Goal: Information Seeking & Learning: Learn about a topic

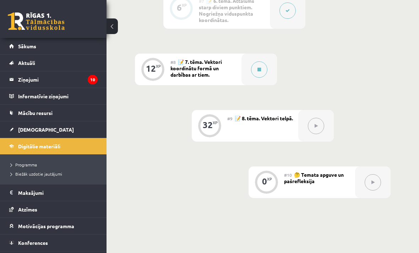
scroll to position [606, 0]
click at [264, 81] on div at bounding box center [260, 69] width 36 height 32
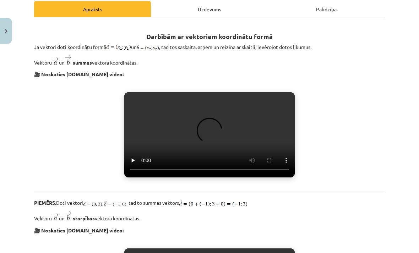
scroll to position [101, 0]
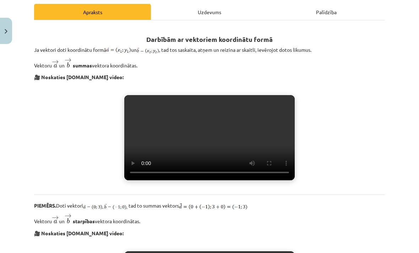
click at [211, 138] on video "Jūsu pārlūkprogramma neatbalsta video atskaņošanu." at bounding box center [209, 137] width 171 height 85
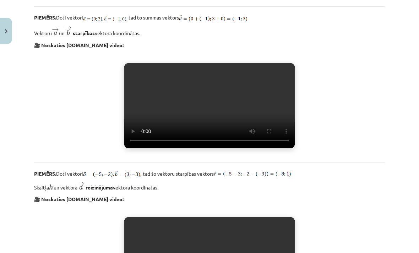
scroll to position [289, 0]
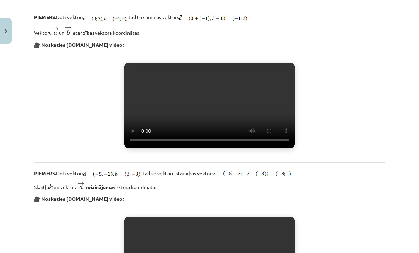
click at [208, 148] on video "Jūsu pārlūkprogramma neatbalsta video atskaņošanu." at bounding box center [209, 105] width 171 height 85
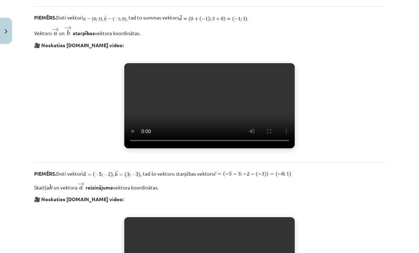
click at [279, 149] on video "Jūsu pārlūkprogramma neatbalsta video atskaņošanu." at bounding box center [209, 105] width 171 height 85
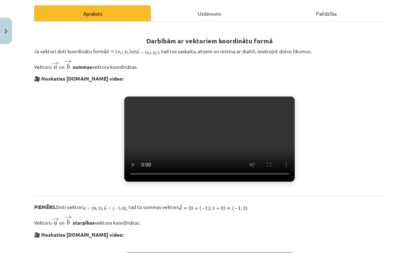
scroll to position [113, 0]
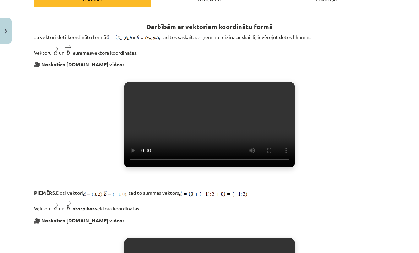
click at [284, 168] on video "Jūsu pārlūkprogramma neatbalsta video atskaņošanu." at bounding box center [209, 124] width 171 height 85
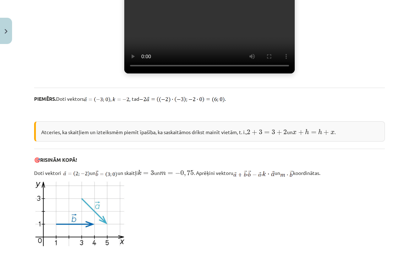
scroll to position [519, 0]
click at [210, 73] on video "Jūsu pārlūkprogramma neatbalsta video atskaņošanu." at bounding box center [209, 30] width 171 height 85
click at [278, 73] on video "Jūsu pārlūkprogramma neatbalsta video atskaņošanu." at bounding box center [209, 30] width 171 height 85
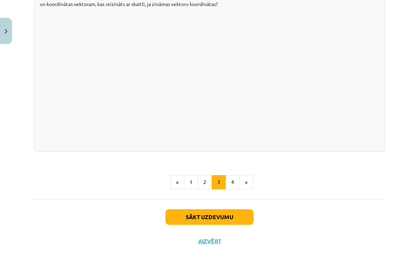
scroll to position [1271, 0]
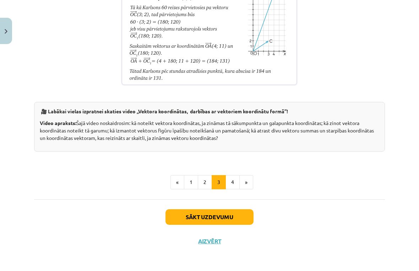
click at [13, 253] on html "0 Dāvanas 502 mP 559 xp Ģertrūde Kairiša Sākums Aktuāli Kā mācīties eSKOLĀ Kont…" at bounding box center [209, 126] width 419 height 271
click at [12, 253] on html "0 Dāvanas 502 mP 559 xp Ģertrūde Kairiša Sākums Aktuāli Kā mācīties eSKOLĀ Kont…" at bounding box center [209, 126] width 419 height 271
click at [17, 253] on html "0 Dāvanas 502 mP 559 xp Ģertrūde Kairiša Sākums Aktuāli Kā mācīties eSKOLĀ Kont…" at bounding box center [209, 126] width 419 height 271
click at [14, 253] on html "0 Dāvanas 502 mP 559 xp Ģertrūde Kairiša Sākums Aktuāli Kā mācīties eSKOLĀ Kont…" at bounding box center [209, 126] width 419 height 271
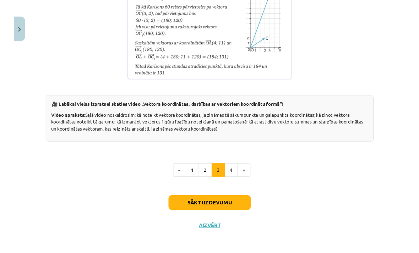
scroll to position [606, 0]
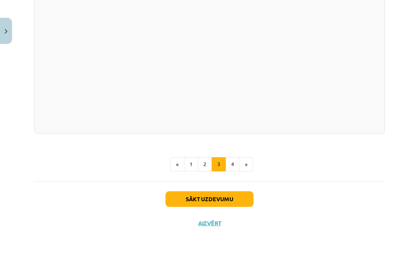
click at [232, 172] on button "4" at bounding box center [233, 164] width 14 height 14
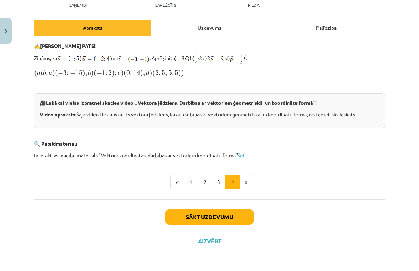
scroll to position [63, 0]
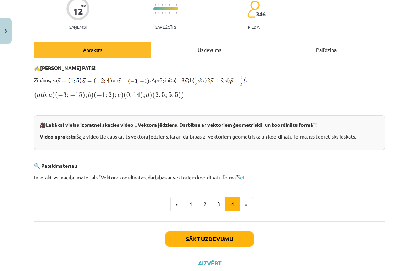
click at [11, 253] on html "0 Dāvanas 502 mP 559 xp Ģertrūde Kairiša Sākums Aktuāli Kā mācīties eSKOLĀ Kont…" at bounding box center [209, 126] width 419 height 271
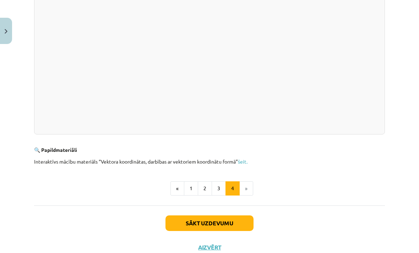
scroll to position [212, 0]
click at [245, 164] on link "šeit." at bounding box center [243, 162] width 10 height 6
click at [221, 222] on button "Sākt uzdevumu" at bounding box center [210, 224] width 88 height 16
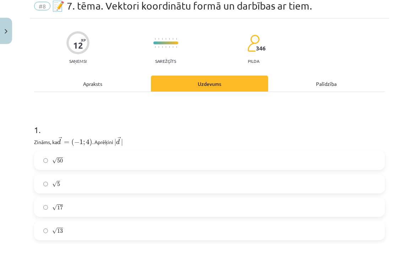
scroll to position [18, 0]
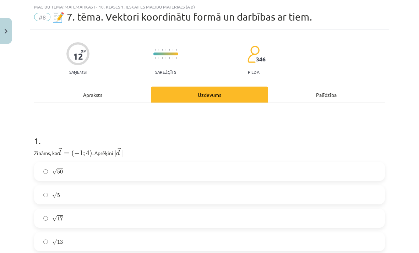
click at [52, 217] on span "√" at bounding box center [54, 219] width 5 height 6
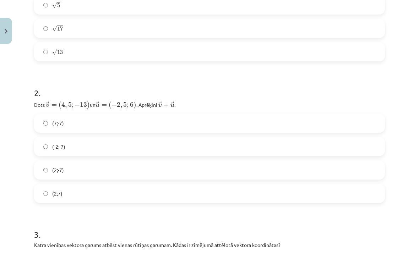
scroll to position [208, 0]
click at [67, 173] on label "(2;-7)" at bounding box center [210, 170] width 350 height 18
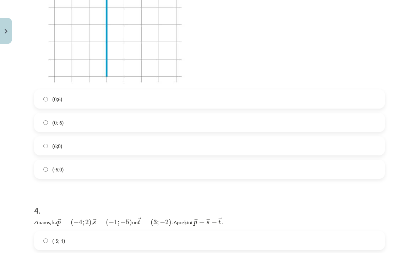
scroll to position [497, 0]
click at [285, 39] on p at bounding box center [209, 24] width 351 height 121
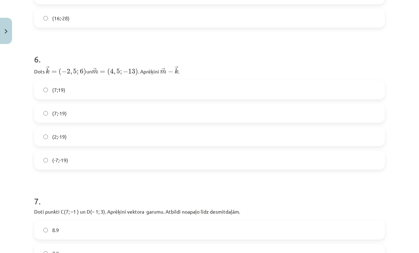
scroll to position [933, 0]
click at [103, 133] on label "(2;-19)" at bounding box center [210, 136] width 350 height 18
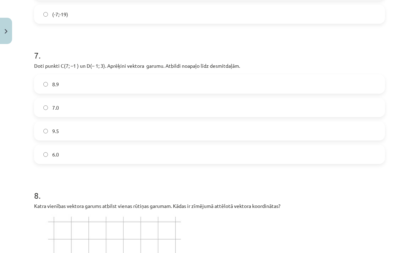
scroll to position [1078, 0]
click at [91, 85] on label "8.9" at bounding box center [210, 84] width 350 height 18
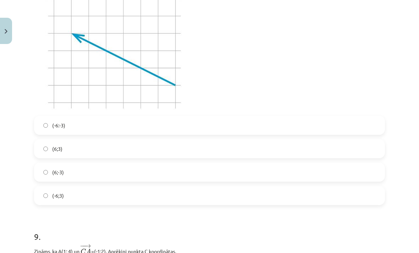
scroll to position [1301, 0]
click at [52, 199] on label "(-6;3)" at bounding box center [210, 196] width 350 height 18
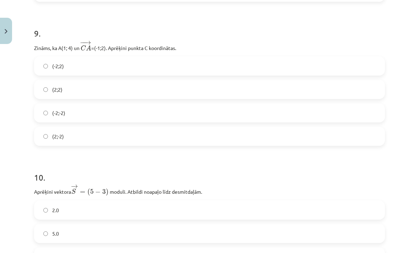
scroll to position [1505, 0]
click at [90, 86] on label "(2;2)" at bounding box center [210, 90] width 350 height 18
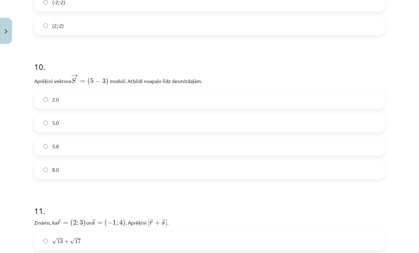
scroll to position [1616, 0]
click at [54, 144] on span "5.8" at bounding box center [55, 146] width 7 height 7
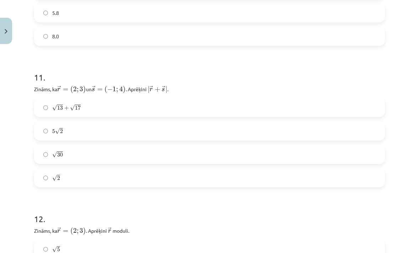
scroll to position [1750, 0]
click at [42, 109] on label "√ 13 + √ 17 13 + 17" at bounding box center [210, 108] width 350 height 18
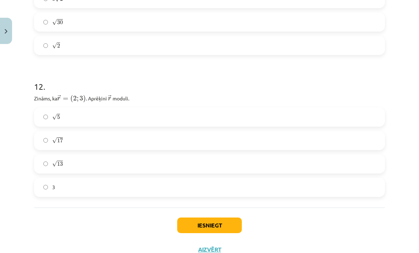
scroll to position [1882, 0]
click at [218, 222] on button "Iesniegt" at bounding box center [209, 226] width 65 height 16
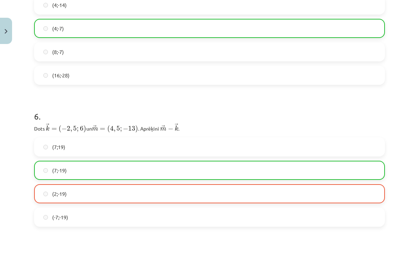
scroll to position [875, 0]
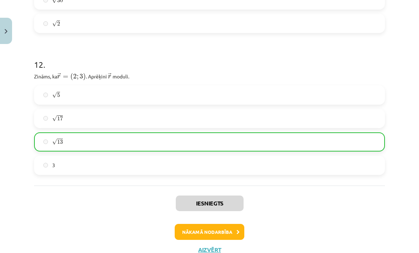
click at [208, 231] on button "Nākamā nodarbība" at bounding box center [210, 232] width 70 height 16
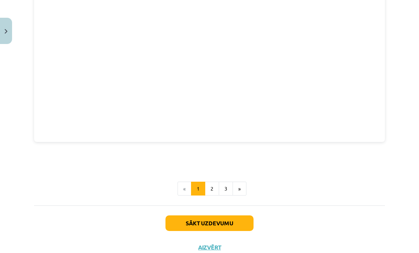
scroll to position [973, 0]
click at [210, 188] on button "2" at bounding box center [212, 189] width 14 height 14
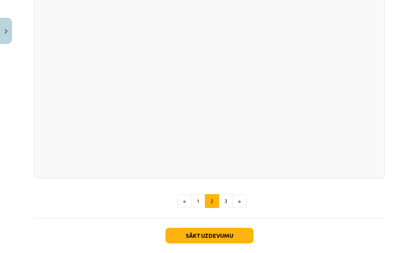
scroll to position [267, 0]
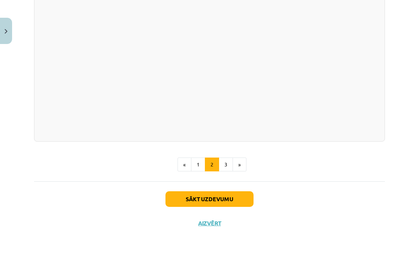
click at [224, 172] on button "3" at bounding box center [226, 165] width 14 height 14
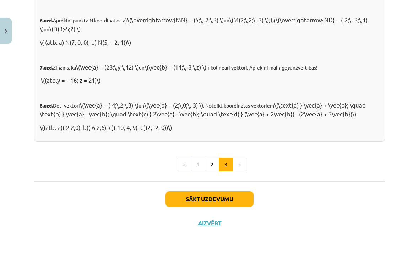
scroll to position [737, 0]
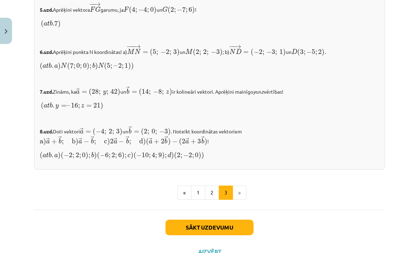
click at [237, 221] on button "Sākt uzdevumu" at bounding box center [210, 228] width 88 height 16
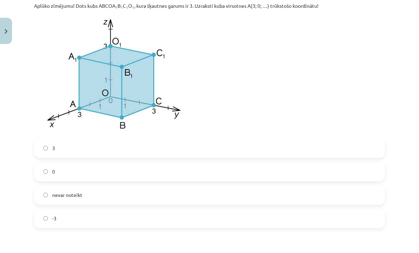
scroll to position [1843, 0]
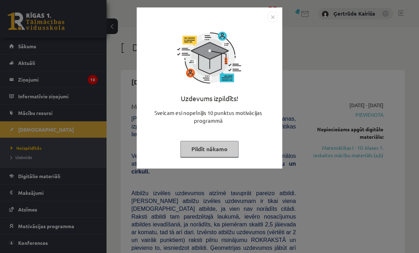
scroll to position [68, 0]
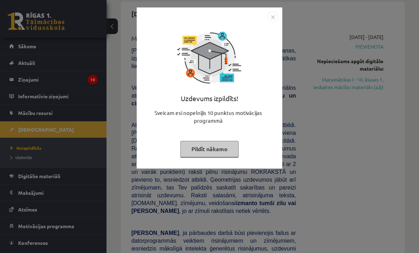
click at [235, 154] on button "Pildīt nākamo" at bounding box center [210, 149] width 58 height 16
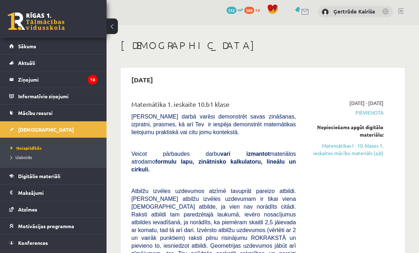
scroll to position [0, 0]
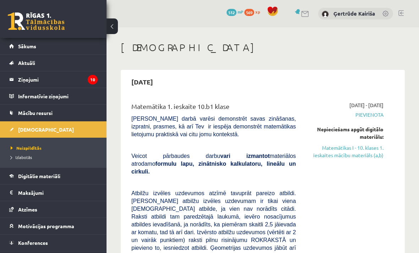
click at [365, 154] on link "Matemātikas I - 10. klases 1. ieskaites mācību materiāls (a,b)" at bounding box center [345, 151] width 77 height 15
click at [344, 156] on link "Matemātikas I - 10. klases 1. ieskaites mācību materiāls (a,b)" at bounding box center [345, 151] width 77 height 15
click at [338, 158] on link "Matemātikas I - 10. klases 1. ieskaites mācību materiāls (a,b)" at bounding box center [345, 151] width 77 height 15
click at [334, 158] on link "Matemātikas I - 10. klases 1. ieskaites mācību materiāls (a,b)" at bounding box center [345, 151] width 77 height 15
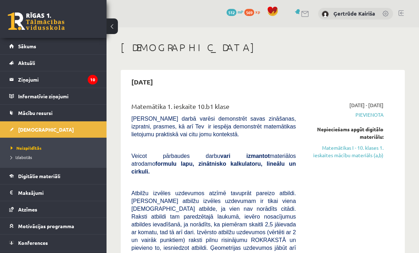
click at [336, 156] on link "Matemātikas I - 10. klases 1. ieskaites mācību materiāls (a,b)" at bounding box center [345, 151] width 77 height 15
click at [335, 157] on link "Matemātikas I - 10. klases 1. ieskaites mācību materiāls (a,b)" at bounding box center [345, 151] width 77 height 15
click at [334, 159] on link "Matemātikas I - 10. klases 1. ieskaites mācību materiāls (a,b)" at bounding box center [345, 151] width 77 height 15
click at [332, 158] on link "Matemātikas I - 10. klases 1. ieskaites mācību materiāls (a,b)" at bounding box center [345, 151] width 77 height 15
click at [333, 159] on link "Matemātikas I - 10. klases 1. ieskaites mācību materiāls (a,b)" at bounding box center [345, 151] width 77 height 15
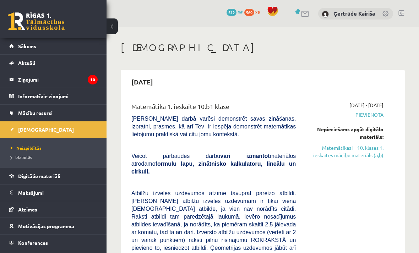
click at [331, 158] on link "Matemātikas I - 10. klases 1. ieskaites mācību materiāls (a,b)" at bounding box center [345, 151] width 77 height 15
click at [332, 159] on link "Matemātikas I - 10. klases 1. ieskaites mācību materiāls (a,b)" at bounding box center [345, 151] width 77 height 15
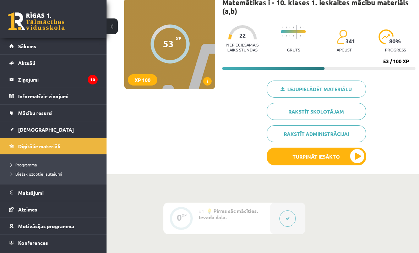
scroll to position [57, 0]
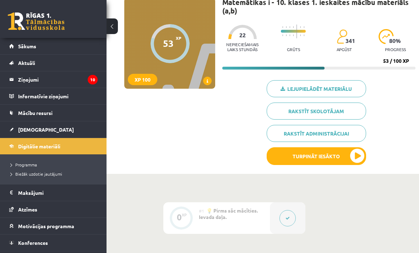
click at [39, 80] on legend "Ziņojumi 10" at bounding box center [58, 79] width 80 height 16
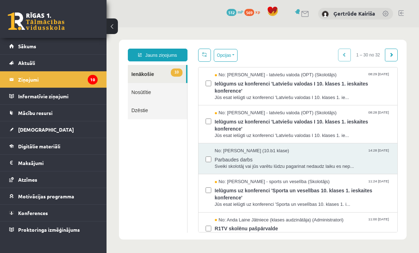
click at [171, 94] on link "Nosūtītie" at bounding box center [157, 92] width 59 height 18
click at [166, 97] on link "Nosūtītie" at bounding box center [157, 92] width 59 height 18
click at [177, 92] on link "Nosūtītie" at bounding box center [157, 92] width 59 height 18
click at [154, 95] on link "Nosūtītie" at bounding box center [157, 92] width 59 height 18
click at [160, 97] on link "Nosūtītie" at bounding box center [157, 92] width 59 height 18
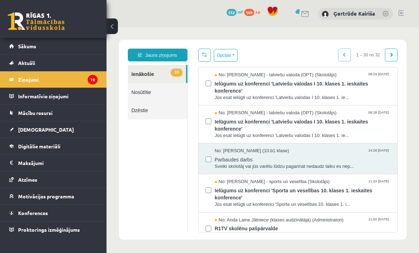
click at [160, 96] on link "Nosūtītie" at bounding box center [157, 92] width 59 height 18
click at [165, 95] on link "Nosūtītie" at bounding box center [157, 92] width 59 height 18
click at [163, 99] on link "Nosūtītie" at bounding box center [157, 92] width 59 height 18
click at [155, 116] on link "Dzēstie" at bounding box center [157, 110] width 59 height 18
click at [170, 96] on link "Nosūtītie" at bounding box center [157, 92] width 59 height 18
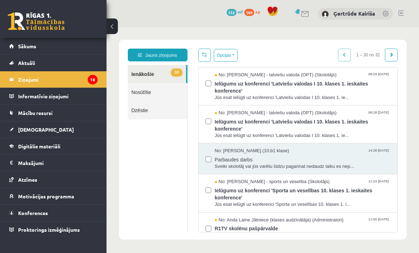
click at [159, 124] on ul "10 Ienākošie Nosūtītie Dzēstie" at bounding box center [158, 149] width 60 height 168
click at [170, 99] on link "Nosūtītie" at bounding box center [157, 92] width 59 height 18
click at [172, 103] on link "Dzēstie" at bounding box center [157, 110] width 59 height 18
click at [248, 131] on span "Ielūgums uz konferenci 'Latviešu valodas I 10. klases 1. ieskaites konference'" at bounding box center [303, 125] width 176 height 16
click at [150, 96] on link "Nosūtītie" at bounding box center [157, 92] width 59 height 18
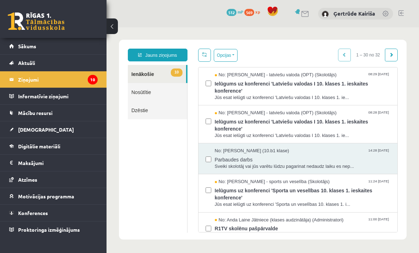
click at [167, 97] on link "Nosūtītie" at bounding box center [157, 92] width 59 height 18
click at [174, 97] on link "Nosūtītie" at bounding box center [157, 92] width 59 height 18
click at [161, 131] on ul "10 Ienākošie Nosūtītie Dzēstie" at bounding box center [158, 149] width 60 height 168
click at [172, 99] on link "Nosūtītie" at bounding box center [157, 92] width 59 height 18
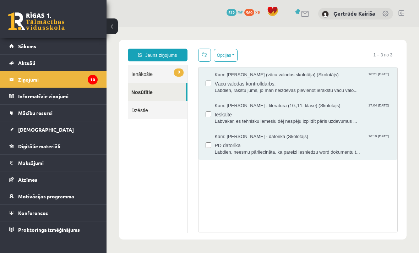
click at [263, 89] on span "Labdien, rakstu jums, jo man neizdevās pievienot ierakstu vācu valo..." at bounding box center [303, 90] width 176 height 7
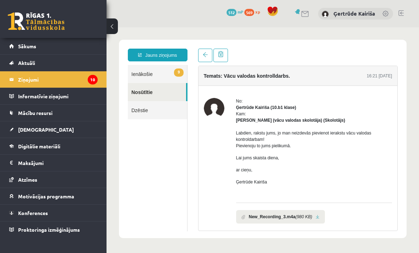
click at [297, 222] on li "New_Recording_3.m4a (980 KB)" at bounding box center [280, 217] width 89 height 14
click at [320, 216] on link at bounding box center [318, 217] width 4 height 5
click at [38, 129] on span "[DEMOGRAPHIC_DATA]" at bounding box center [46, 130] width 56 height 6
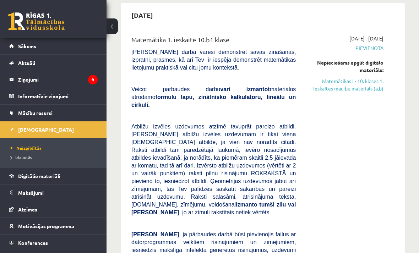
scroll to position [65, 0]
